Goal: Task Accomplishment & Management: Use online tool/utility

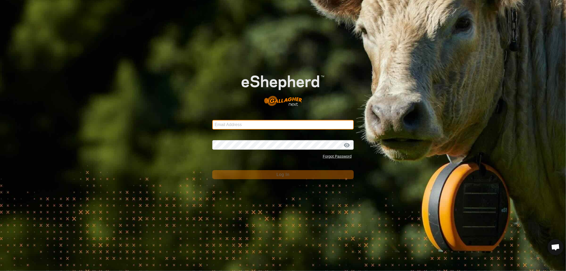
click at [227, 124] on input "Email Address" at bounding box center [283, 125] width 142 height 10
type input "[EMAIL_ADDRESS][DOMAIN_NAME]"
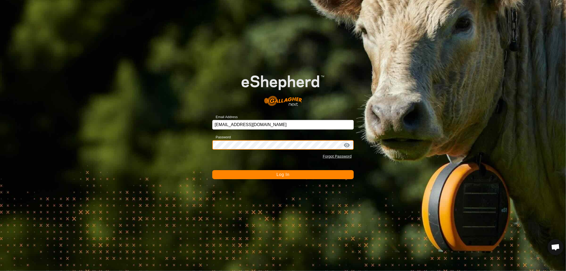
click at [212, 170] on button "Log In" at bounding box center [283, 174] width 142 height 9
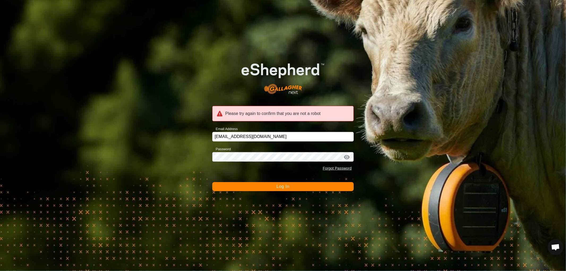
click at [275, 189] on button "Log In" at bounding box center [283, 186] width 142 height 9
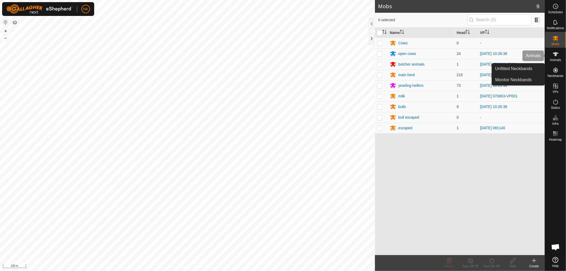
click at [558, 56] on icon at bounding box center [556, 54] width 6 height 6
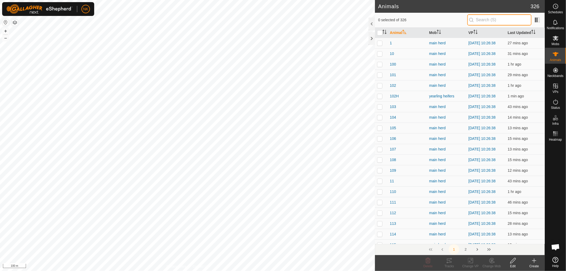
click at [483, 22] on input "text" at bounding box center [500, 19] width 64 height 11
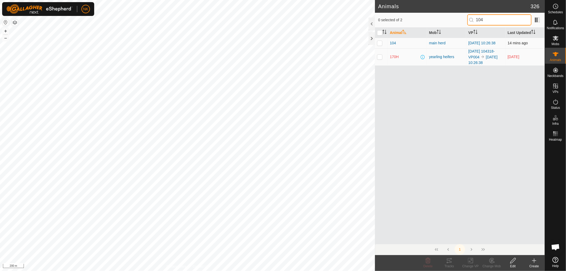
type input "104"
click at [381, 43] on p-checkbox at bounding box center [379, 43] width 5 height 4
checkbox input "true"
click at [448, 262] on icon at bounding box center [448, 263] width 2 height 2
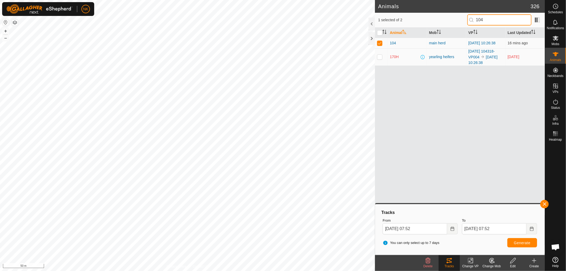
click at [495, 20] on input "104" at bounding box center [500, 19] width 64 height 11
drag, startPoint x: 491, startPoint y: 19, endPoint x: 456, endPoint y: 20, distance: 35.1
click at [456, 20] on div "1 selected of 2 104" at bounding box center [460, 19] width 164 height 11
type input "621"
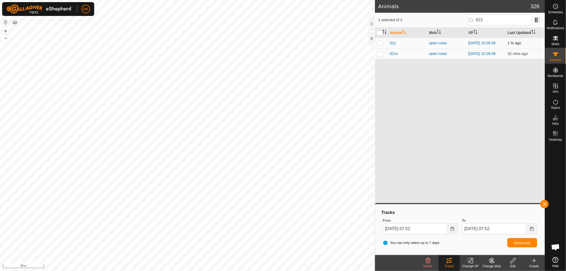
click at [379, 43] on p-checkbox at bounding box center [379, 43] width 5 height 4
click at [458, 262] on tracks-svg-icon at bounding box center [449, 261] width 21 height 6
click at [477, 263] on change-vp-svg-icon at bounding box center [470, 261] width 21 height 6
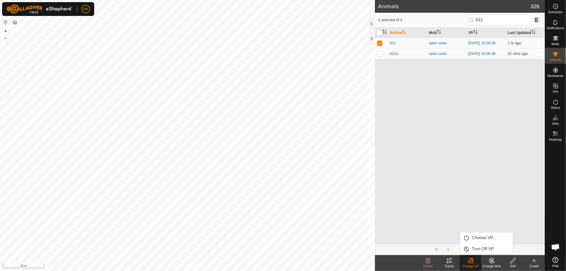
click at [453, 264] on div "Tracks" at bounding box center [449, 266] width 21 height 5
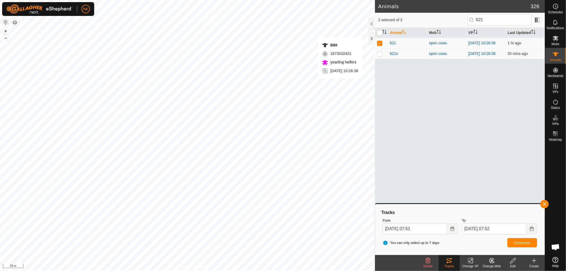
checkbox input "false"
click at [509, 19] on input "621" at bounding box center [500, 19] width 64 height 11
drag, startPoint x: 509, startPoint y: 19, endPoint x: 451, endPoint y: 19, distance: 58.4
click at [451, 20] on div "1 selected of 2 621" at bounding box center [460, 19] width 164 height 11
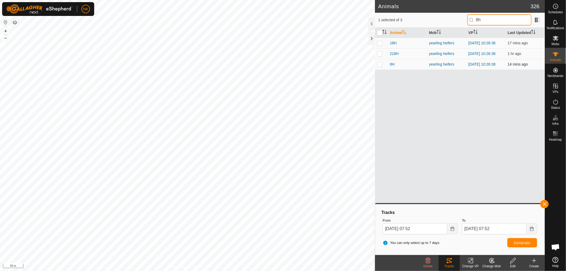
type input "8h"
click at [379, 66] on p-checkbox at bounding box center [379, 64] width 5 height 4
click at [450, 263] on icon at bounding box center [449, 261] width 5 height 4
click at [452, 263] on icon at bounding box center [449, 261] width 6 height 6
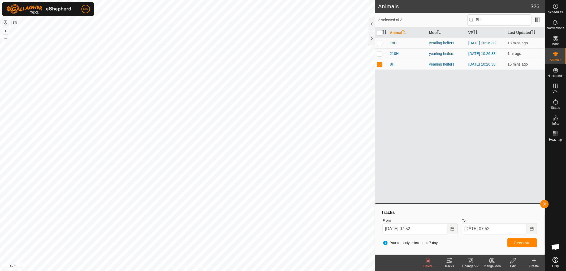
click at [469, 266] on div "Change VP" at bounding box center [470, 266] width 21 height 5
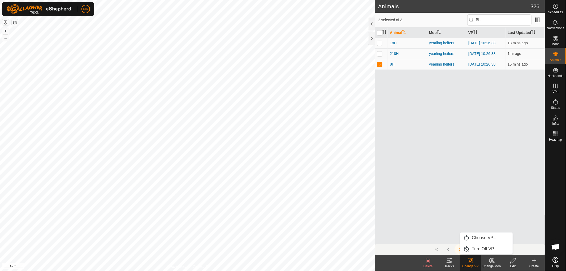
click at [455, 263] on tracks-svg-icon at bounding box center [449, 261] width 21 height 6
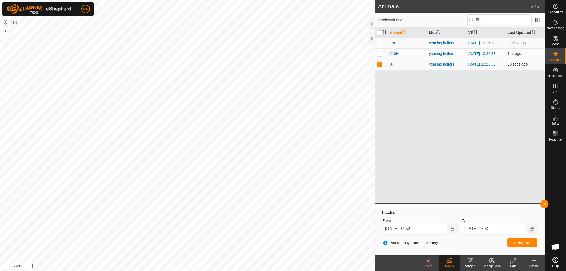
click at [378, 66] on p-checkbox at bounding box center [379, 64] width 5 height 4
checkbox input "false"
drag, startPoint x: 492, startPoint y: 17, endPoint x: 459, endPoint y: 19, distance: 33.0
click at [459, 19] on div "1 selected of 3 8h" at bounding box center [460, 19] width 164 height 11
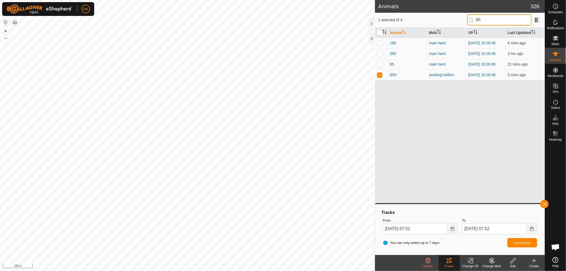
type input "85"
click at [472, 263] on icon at bounding box center [471, 261] width 7 height 6
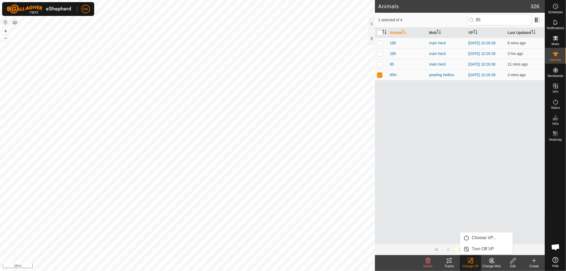
click at [457, 262] on tracks-svg-icon at bounding box center [449, 261] width 21 height 6
